Goal: Information Seeking & Learning: Learn about a topic

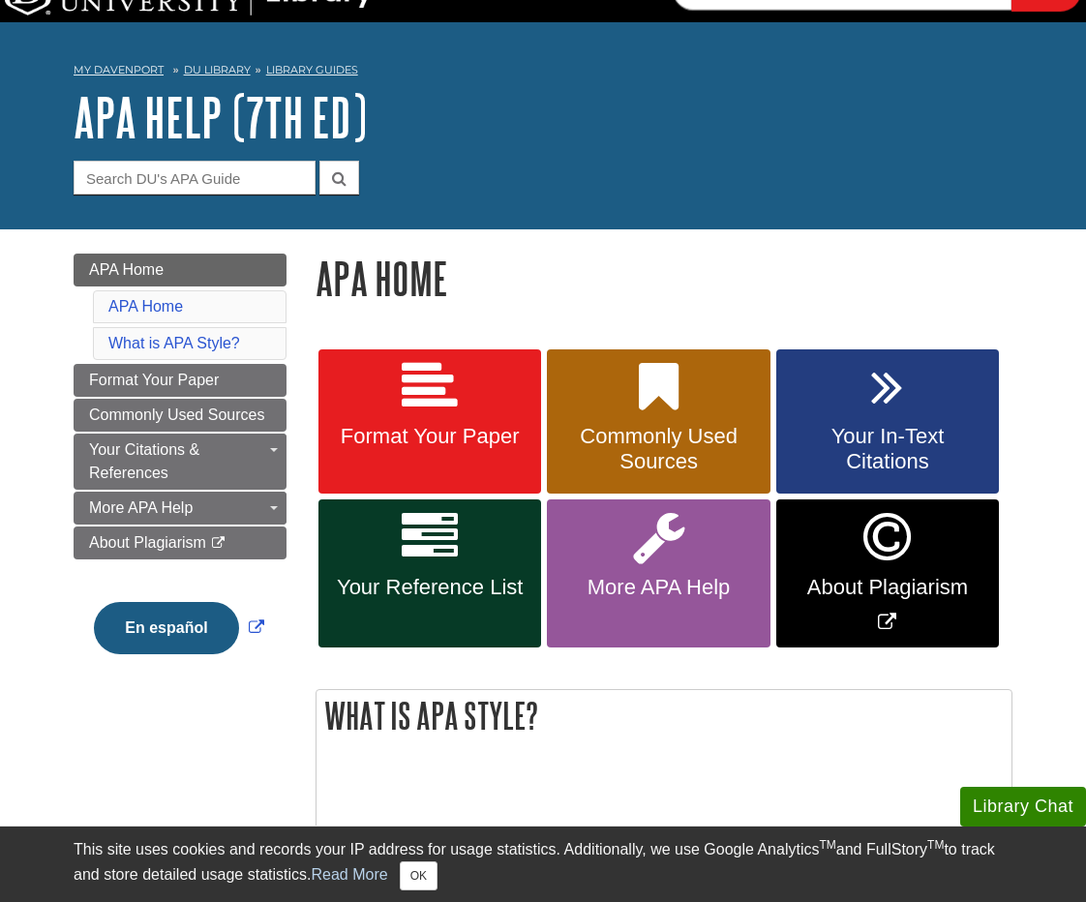
scroll to position [61, 0]
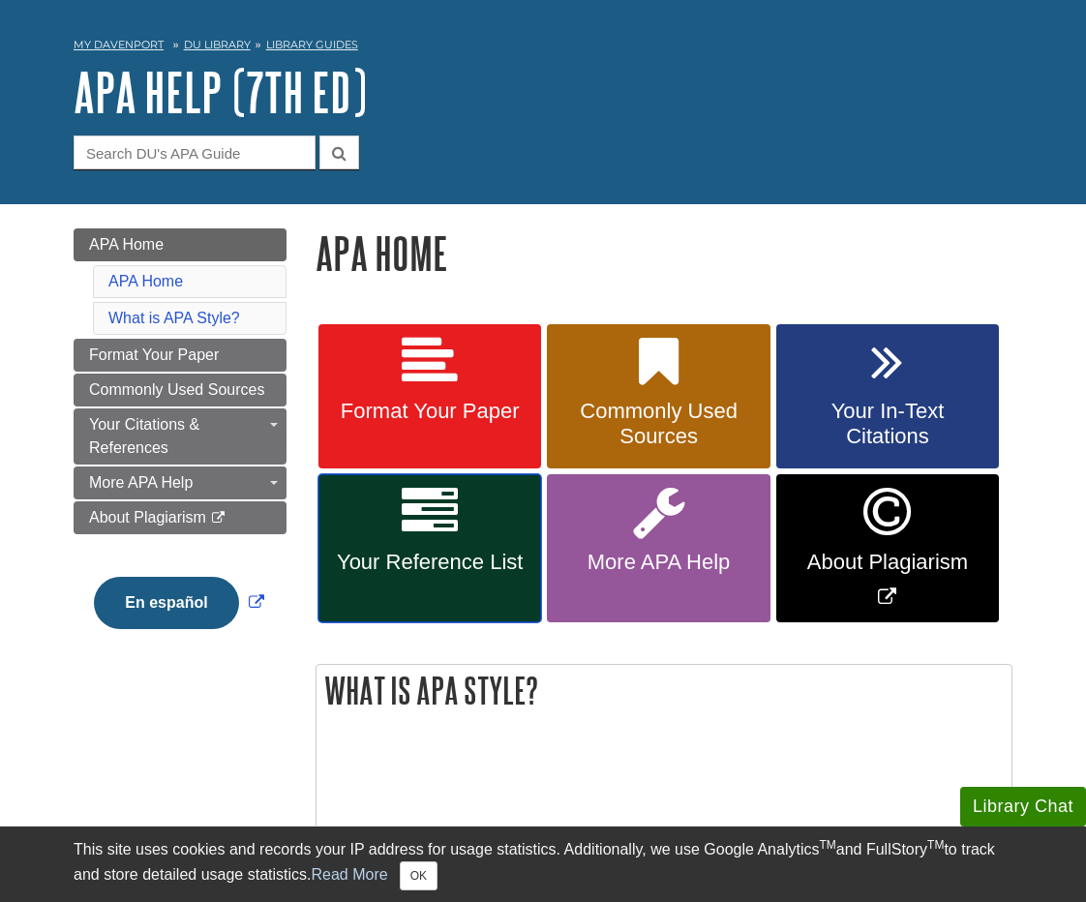
click at [432, 545] on link "Your Reference List" at bounding box center [430, 548] width 223 height 148
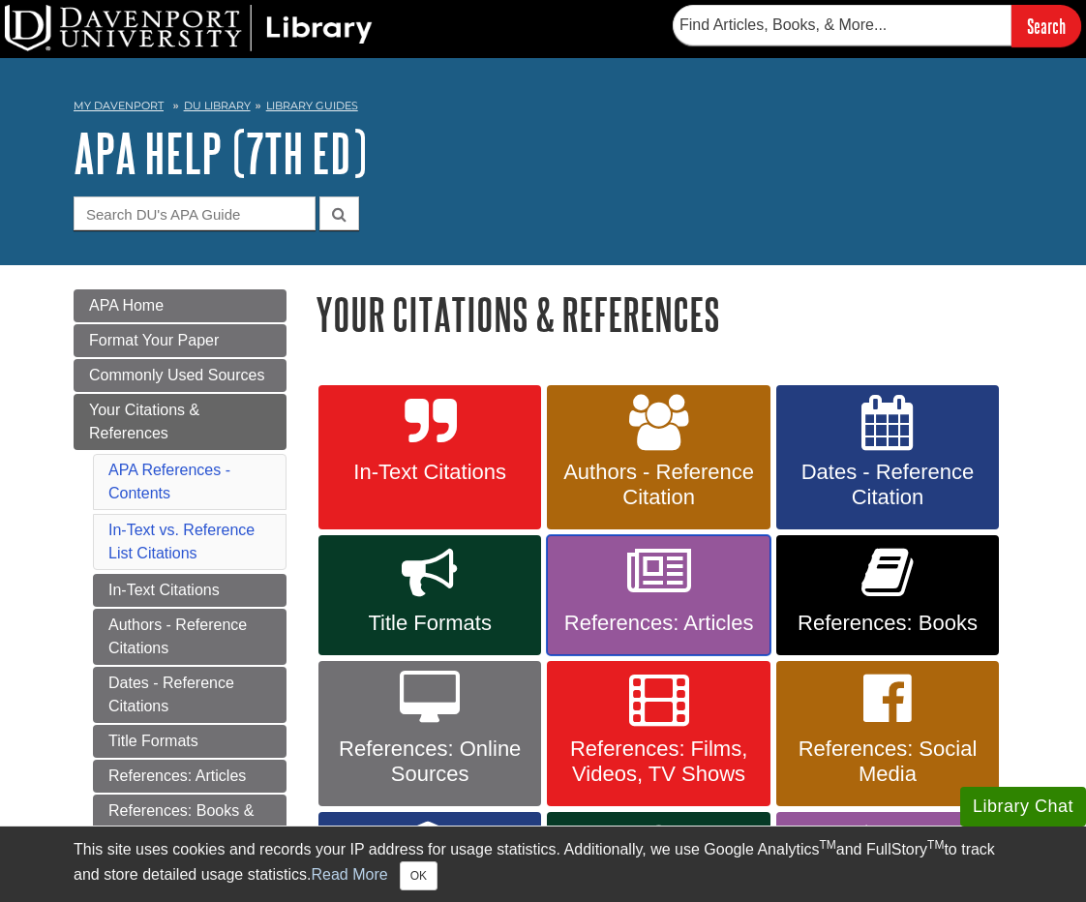
click at [653, 592] on icon at bounding box center [659, 573] width 64 height 56
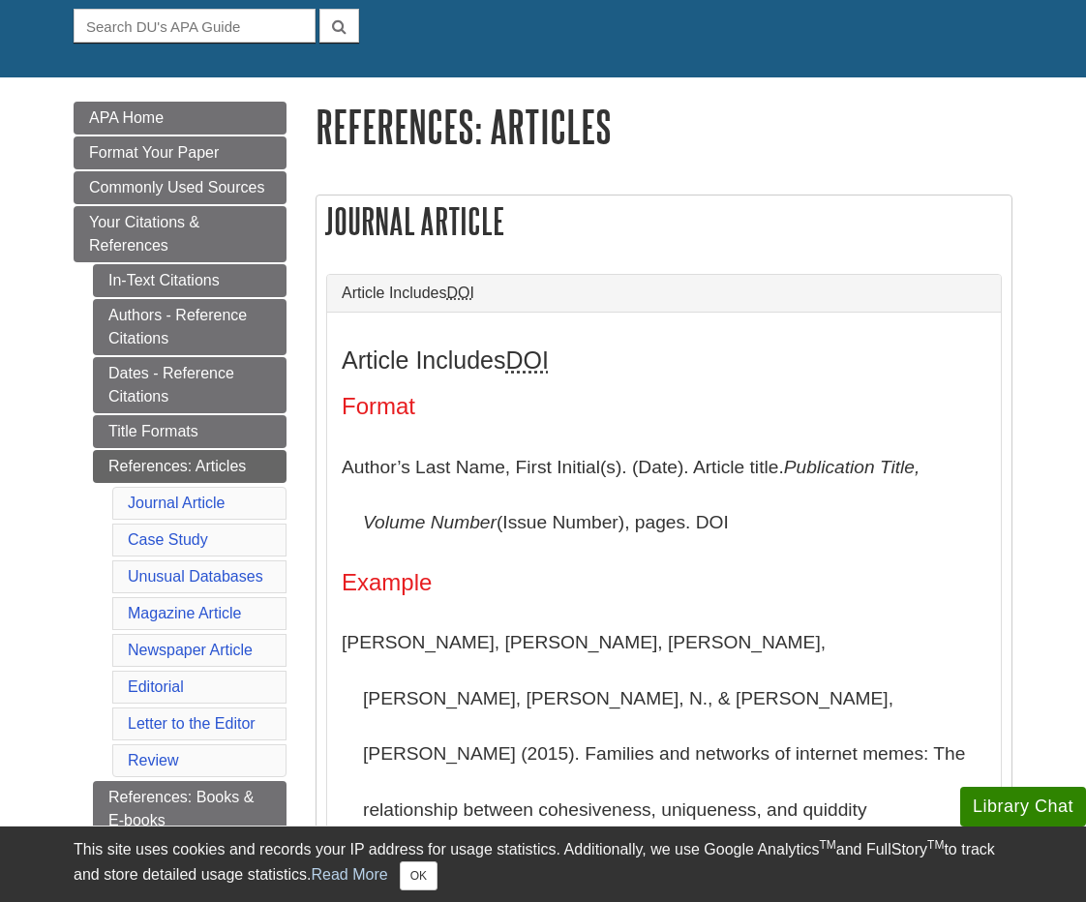
scroll to position [190, 0]
